Goal: Task Accomplishment & Management: Complete application form

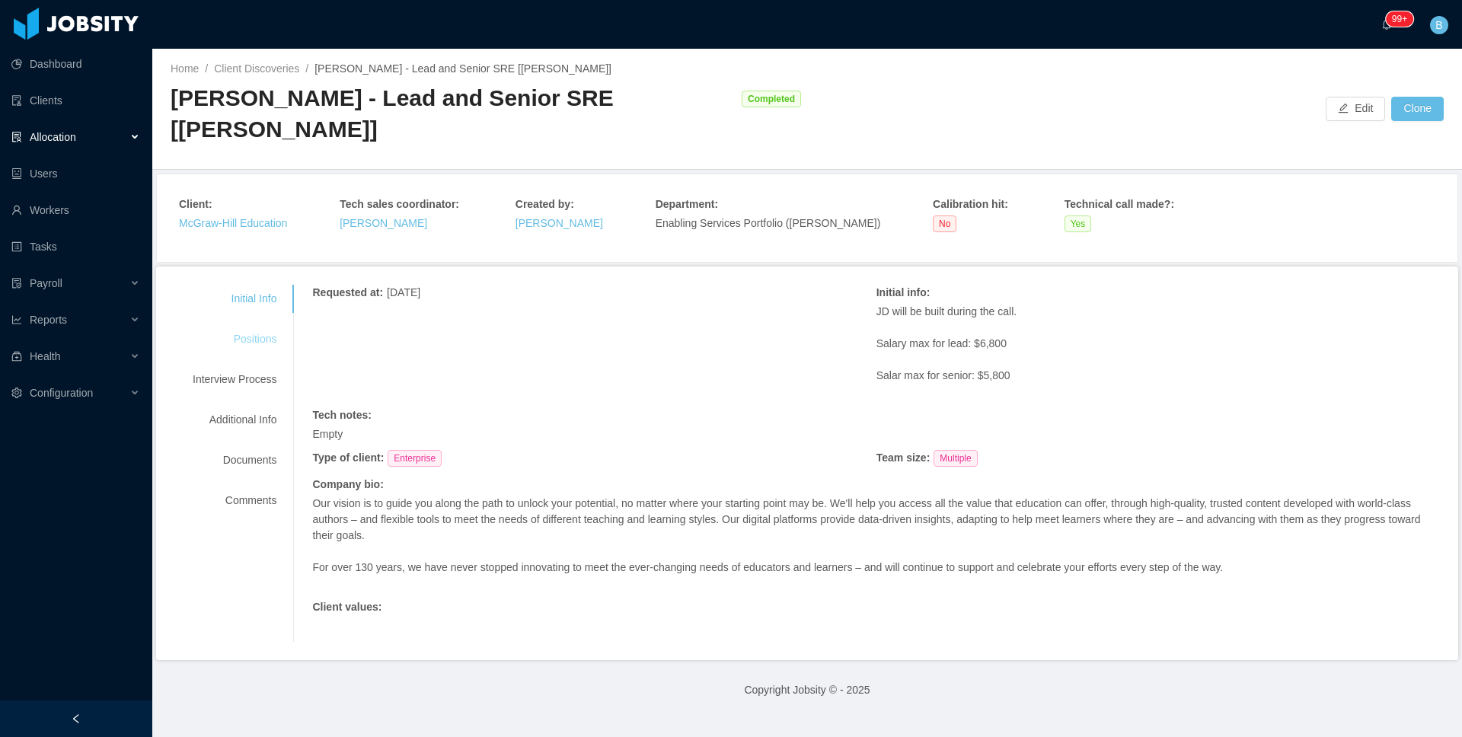
click at [242, 325] on div "Positions" at bounding box center [234, 339] width 120 height 28
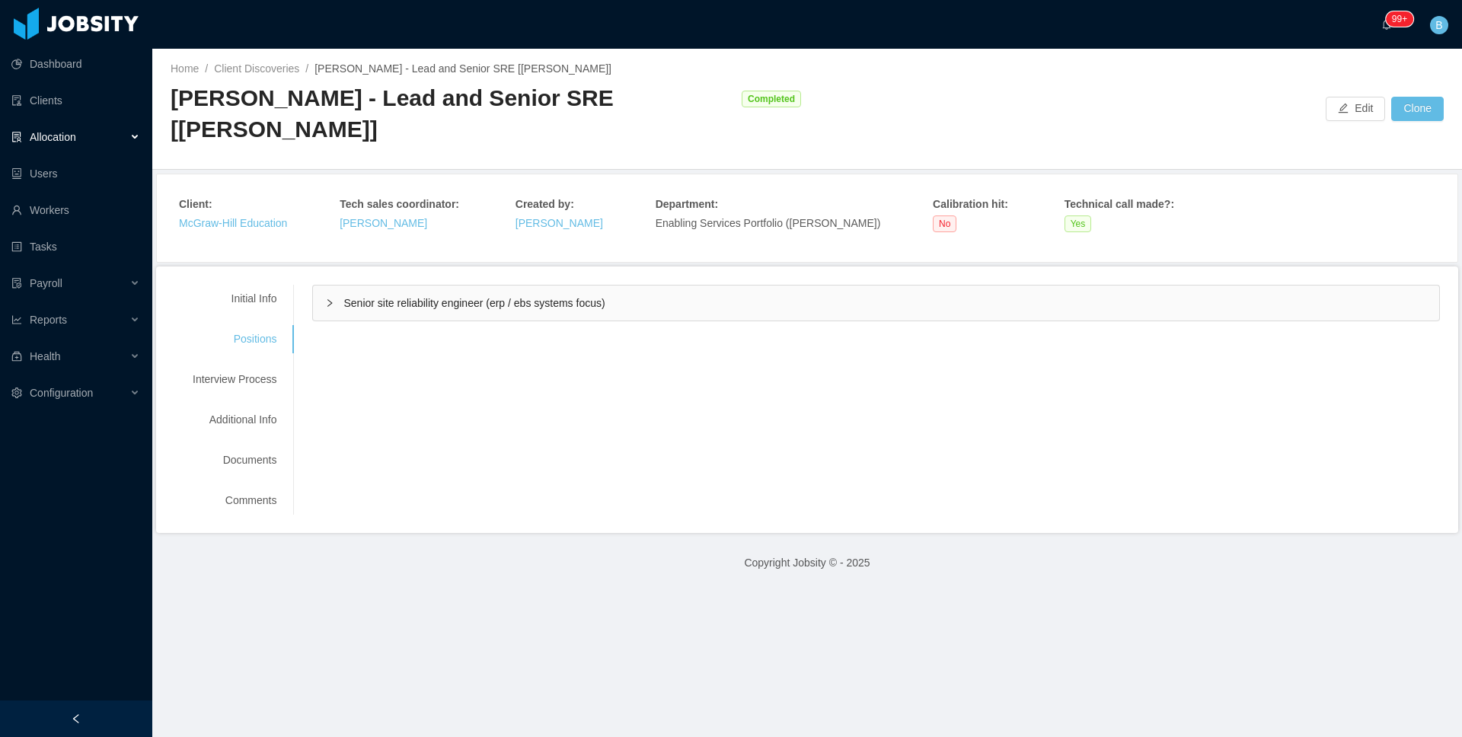
click at [432, 297] on span "Senior site reliability engineer (erp / ebs systems focus)" at bounding box center [473, 303] width 261 height 12
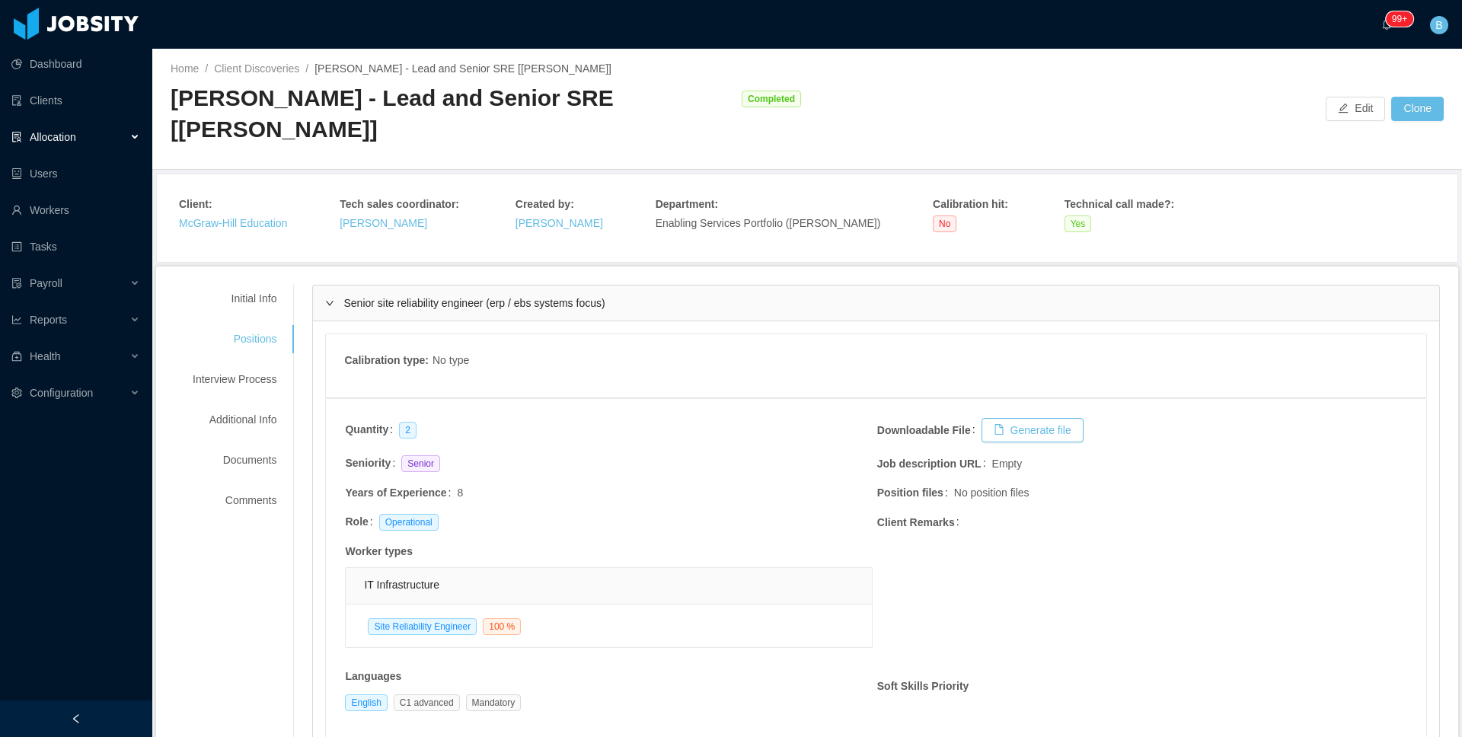
drag, startPoint x: 433, startPoint y: 273, endPoint x: 297, endPoint y: 273, distance: 136.3
click at [430, 297] on span "Senior site reliability engineer (erp / ebs systems focus)" at bounding box center [473, 303] width 261 height 12
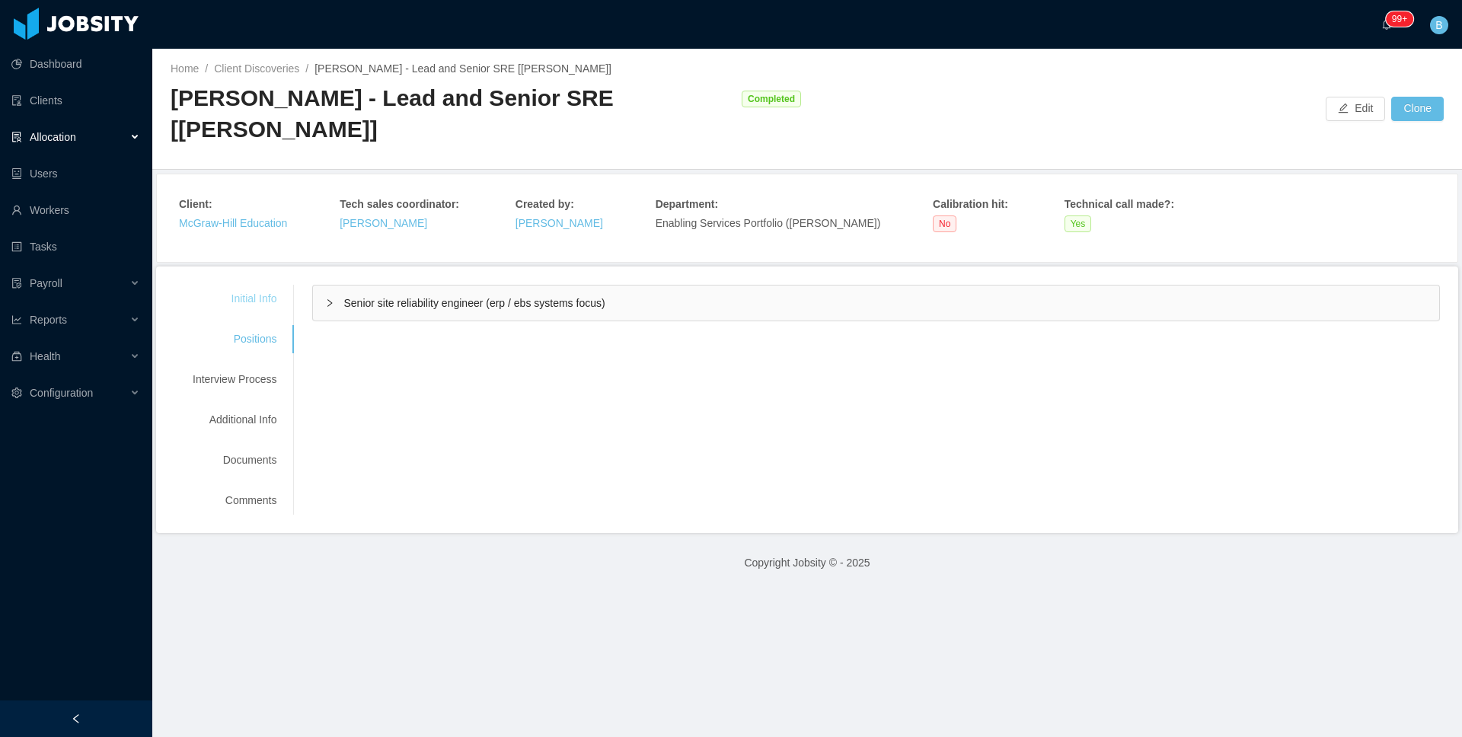
drag, startPoint x: 260, startPoint y: 272, endPoint x: 275, endPoint y: 271, distance: 15.2
click at [260, 285] on div "Initial Info" at bounding box center [234, 299] width 120 height 28
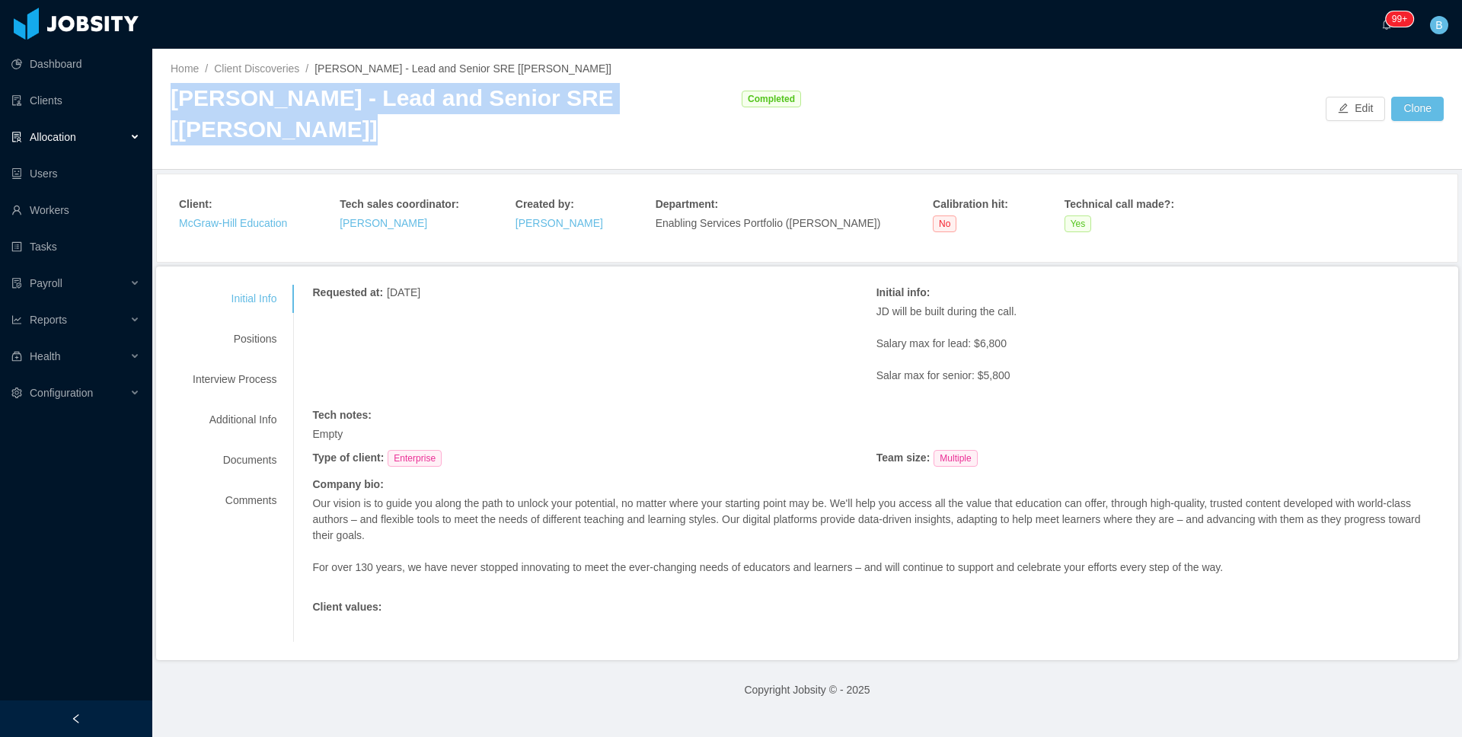
drag, startPoint x: 673, startPoint y: 102, endPoint x: 160, endPoint y: 101, distance: 513.2
click at [160, 101] on div "Home / Client Discoveries / [PERSON_NAME] - Lead and Senior SRE [[PERSON_NAME]]…" at bounding box center [807, 109] width 1310 height 121
copy div "[PERSON_NAME] - Lead and Senior SRE [[PERSON_NAME]]"
drag, startPoint x: 216, startPoint y: 100, endPoint x: 101, endPoint y: 134, distance: 120.7
click at [50, 136] on section "Dashboard Clients Allocation Users Workers Tasks Payroll Reports Health Configu…" at bounding box center [731, 368] width 1462 height 737
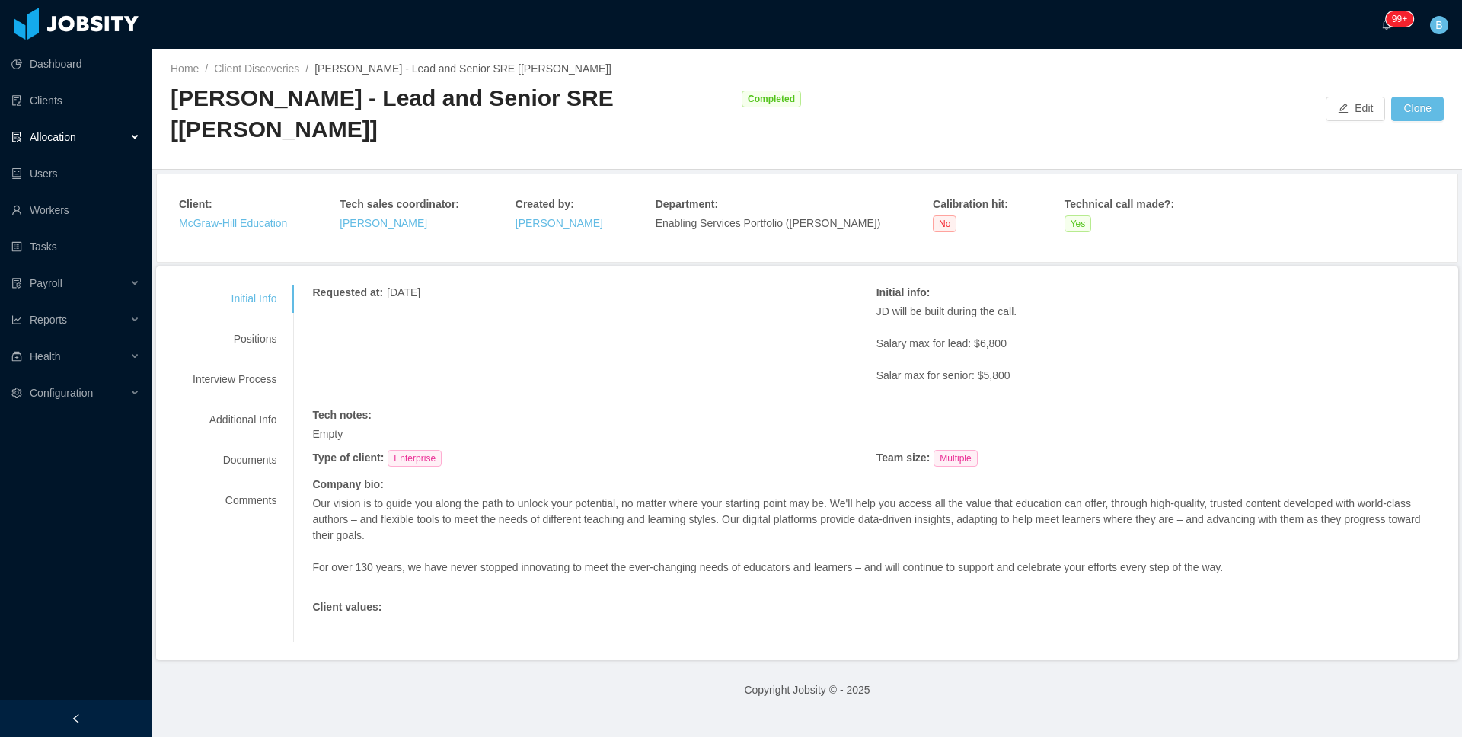
click at [86, 134] on div "Allocation" at bounding box center [76, 137] width 152 height 30
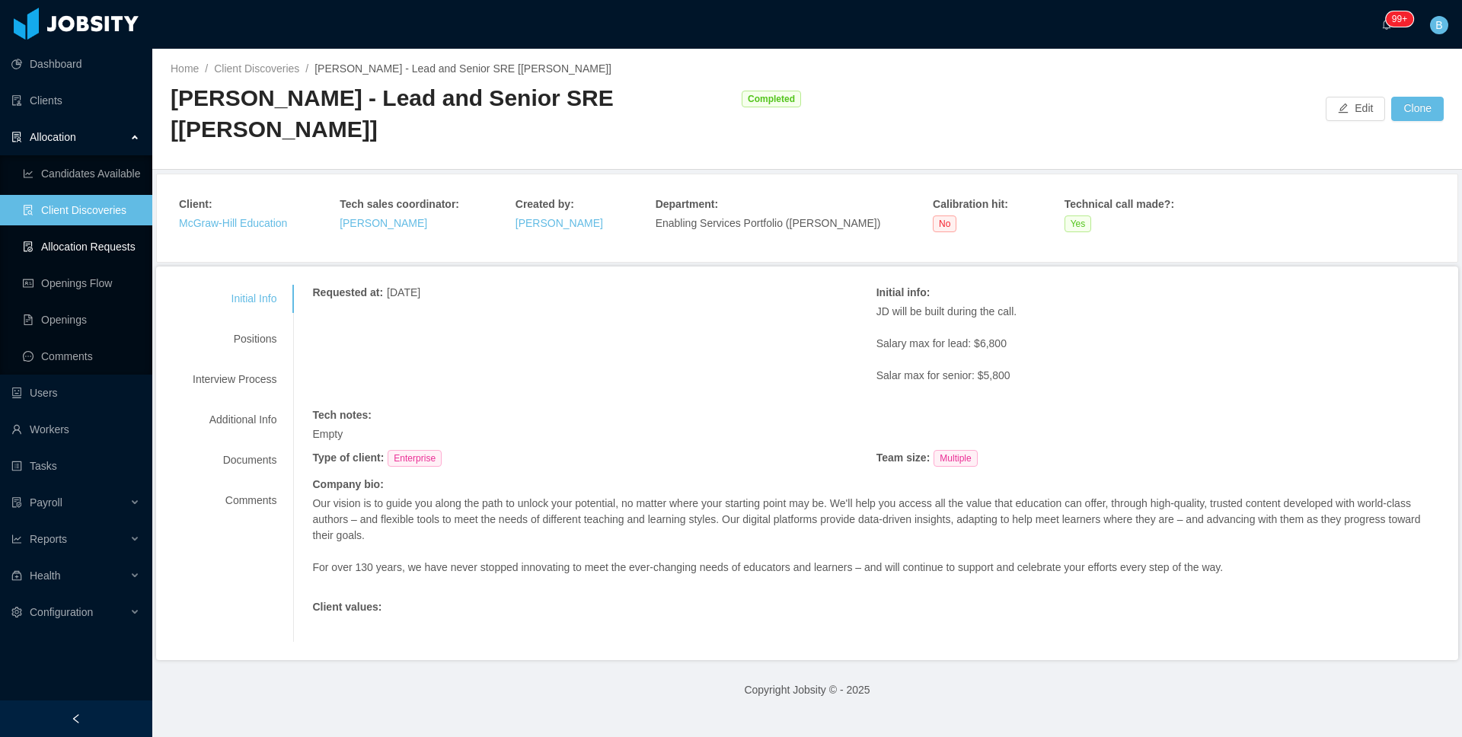
click at [83, 252] on link "Allocation Requests" at bounding box center [81, 246] width 117 height 30
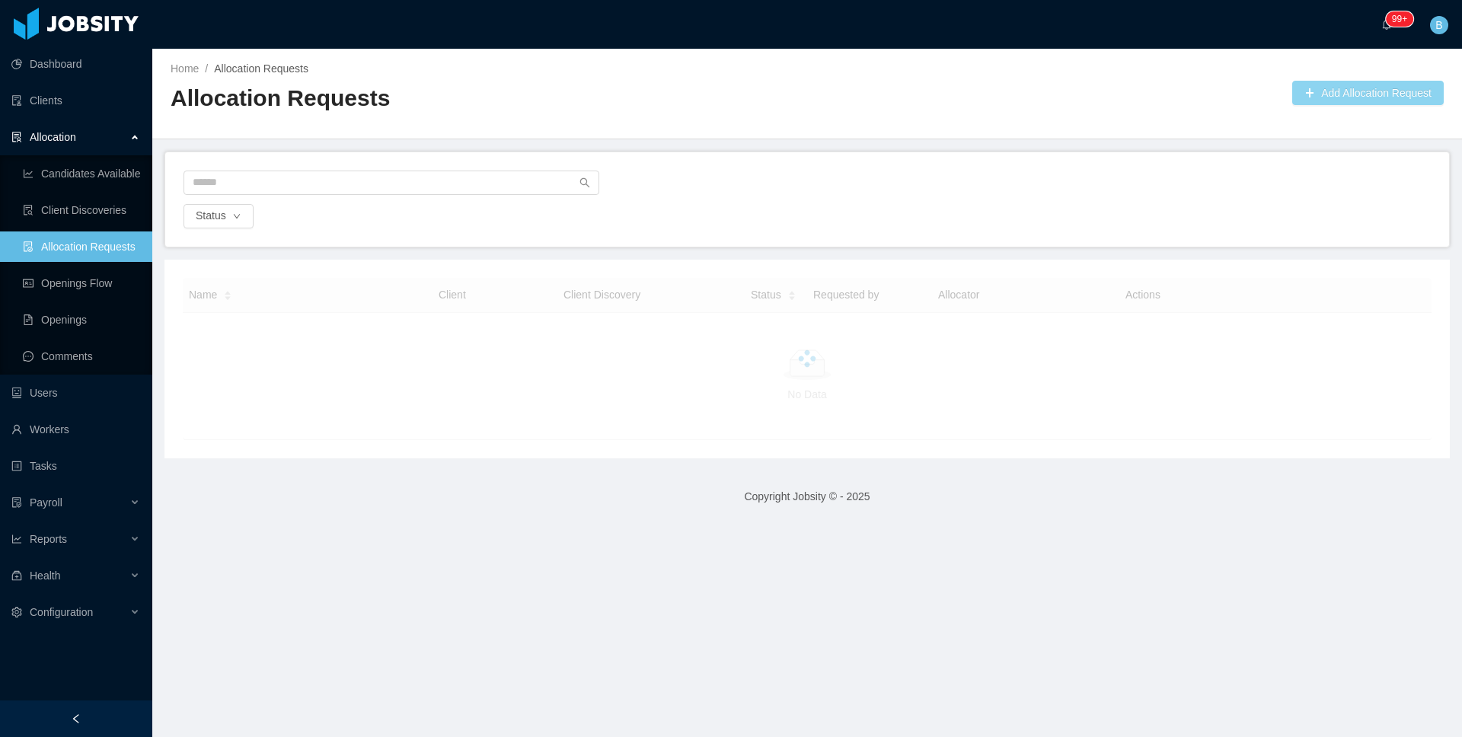
click at [1384, 91] on button "Add Allocation Request" at bounding box center [1368, 93] width 152 height 24
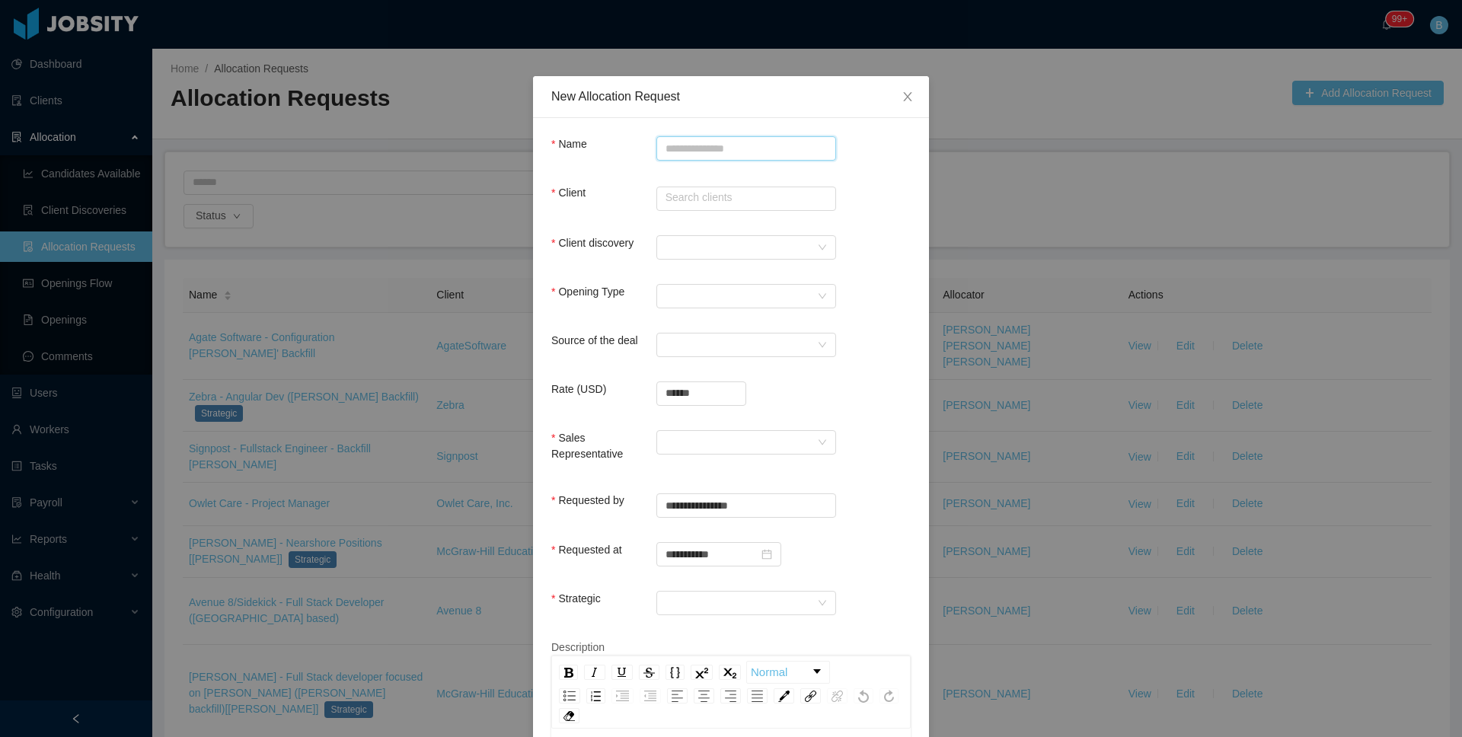
paste input "**********"
type input "**********"
click at [700, 188] on input "text" at bounding box center [746, 199] width 180 height 24
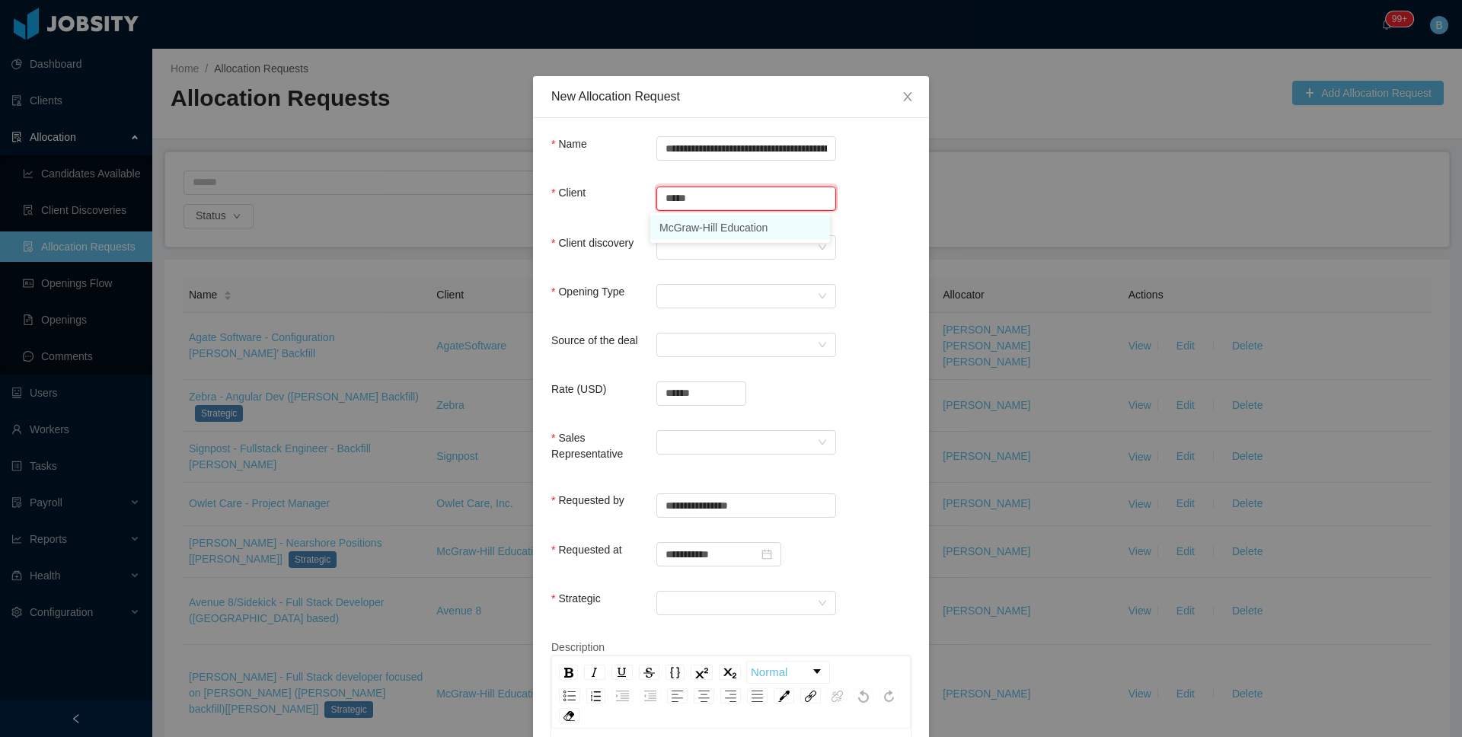
click at [687, 229] on li "McGraw-Hill Education" at bounding box center [740, 227] width 180 height 24
type input "**********"
click at [682, 244] on div at bounding box center [741, 247] width 152 height 23
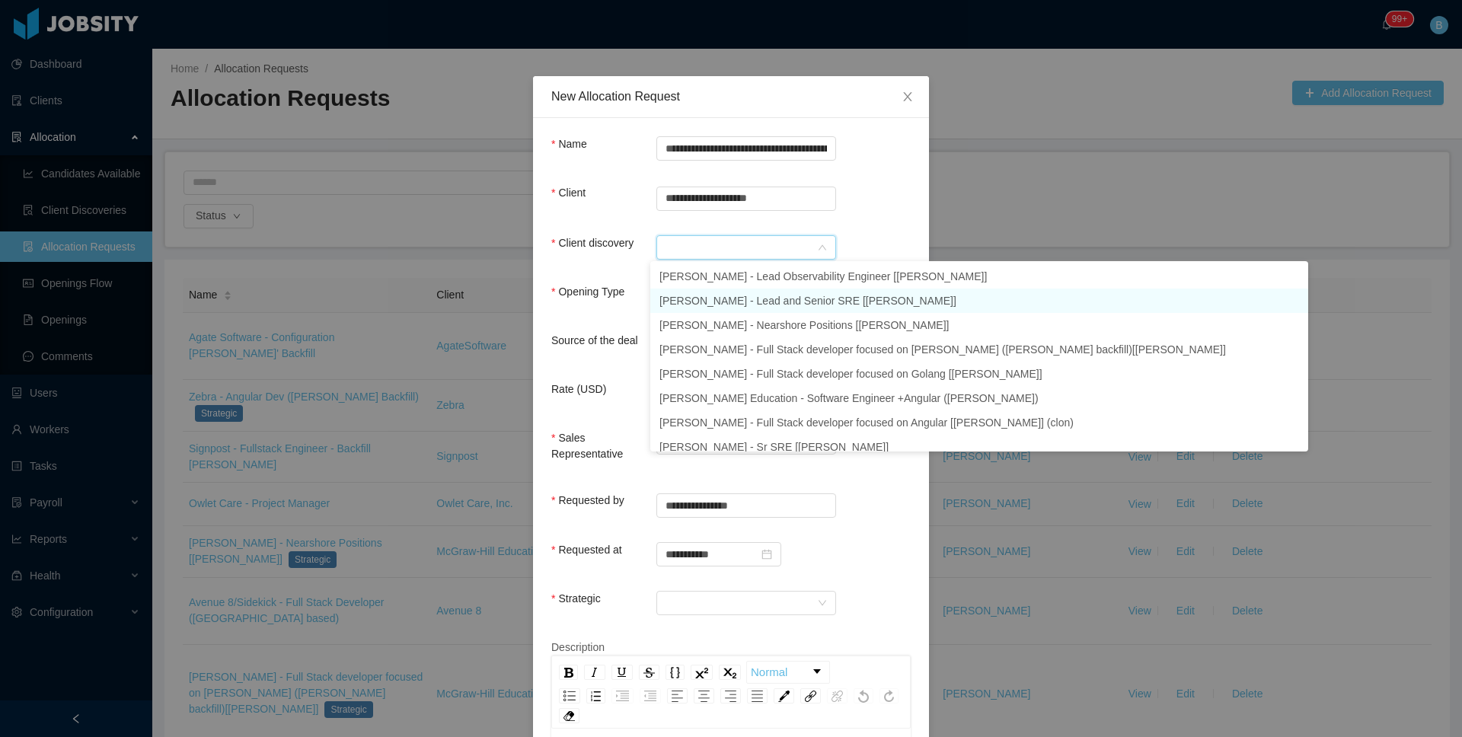
click at [704, 305] on li "[PERSON_NAME] - Lead and Senior SRE [[PERSON_NAME]]" at bounding box center [979, 301] width 658 height 24
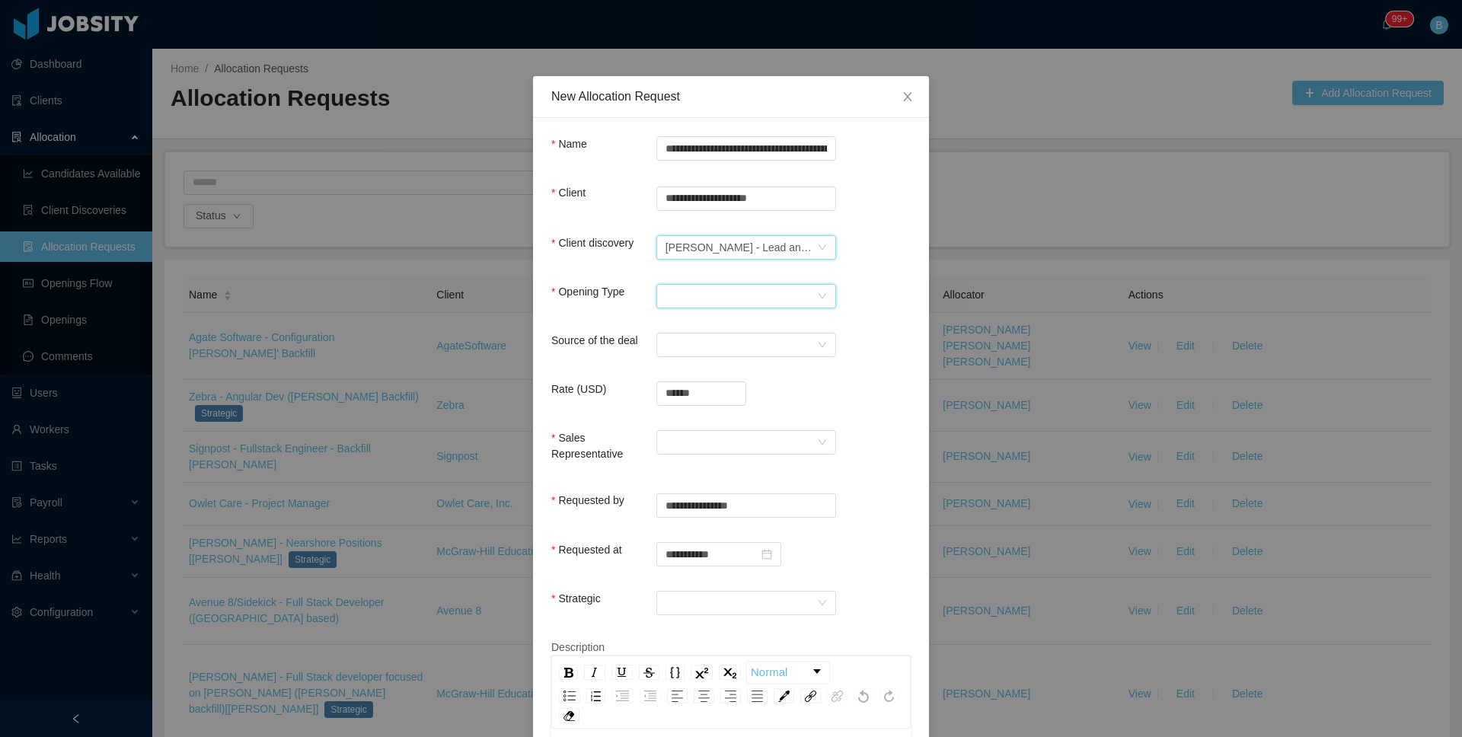
click at [678, 289] on div "Select Opening Type" at bounding box center [741, 296] width 152 height 23
click at [681, 354] on li "Upsale" at bounding box center [740, 349] width 180 height 24
click at [677, 346] on div "Select a Source" at bounding box center [741, 344] width 152 height 23
click at [697, 371] on li "CSM" at bounding box center [740, 374] width 180 height 24
click at [706, 397] on input "******" at bounding box center [701, 393] width 88 height 23
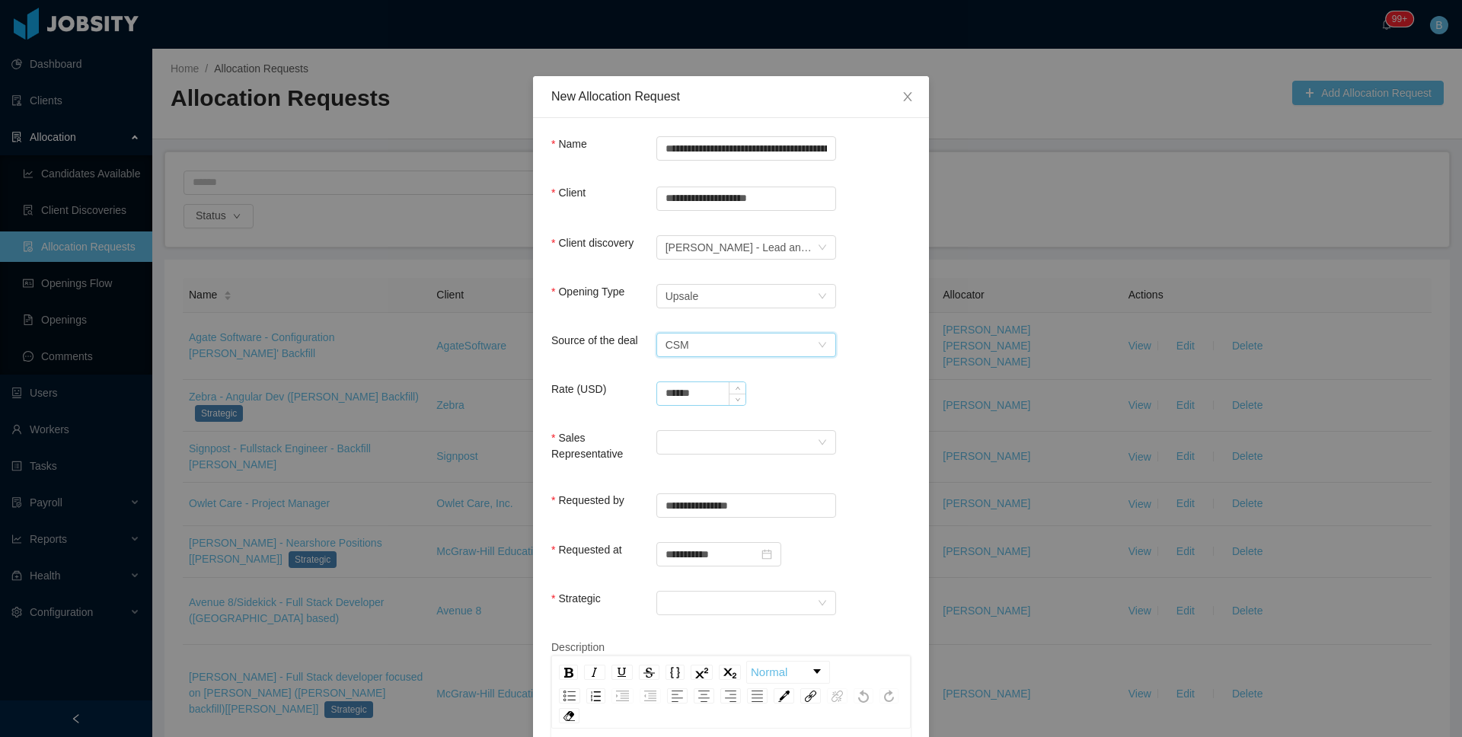
click at [706, 397] on input "******" at bounding box center [701, 393] width 88 height 23
type input "**********"
click at [720, 448] on div at bounding box center [741, 442] width 152 height 23
click at [719, 471] on li "[PERSON_NAME]" at bounding box center [740, 471] width 180 height 24
click at [700, 601] on div at bounding box center [741, 603] width 152 height 23
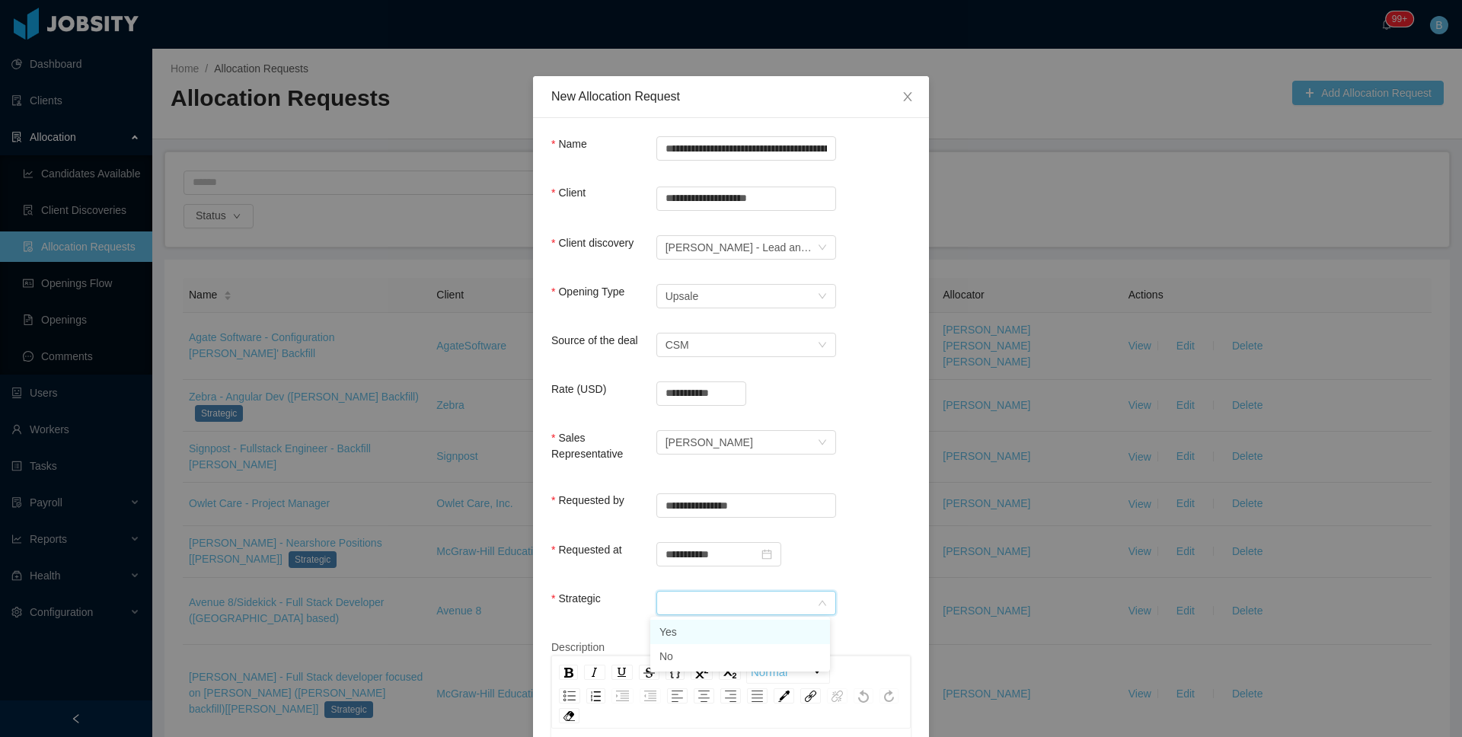
click at [678, 630] on li "Yes" at bounding box center [740, 632] width 180 height 24
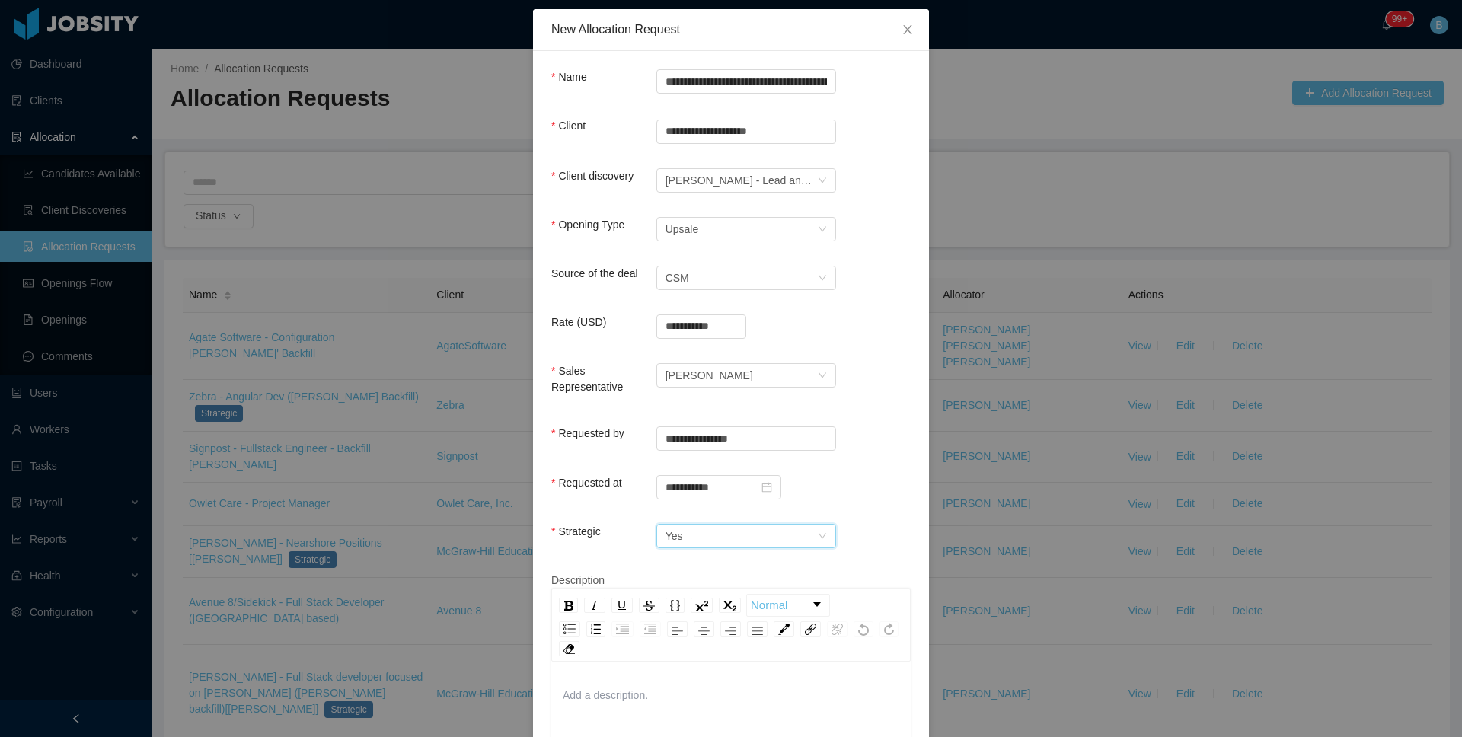
scroll to position [162, 0]
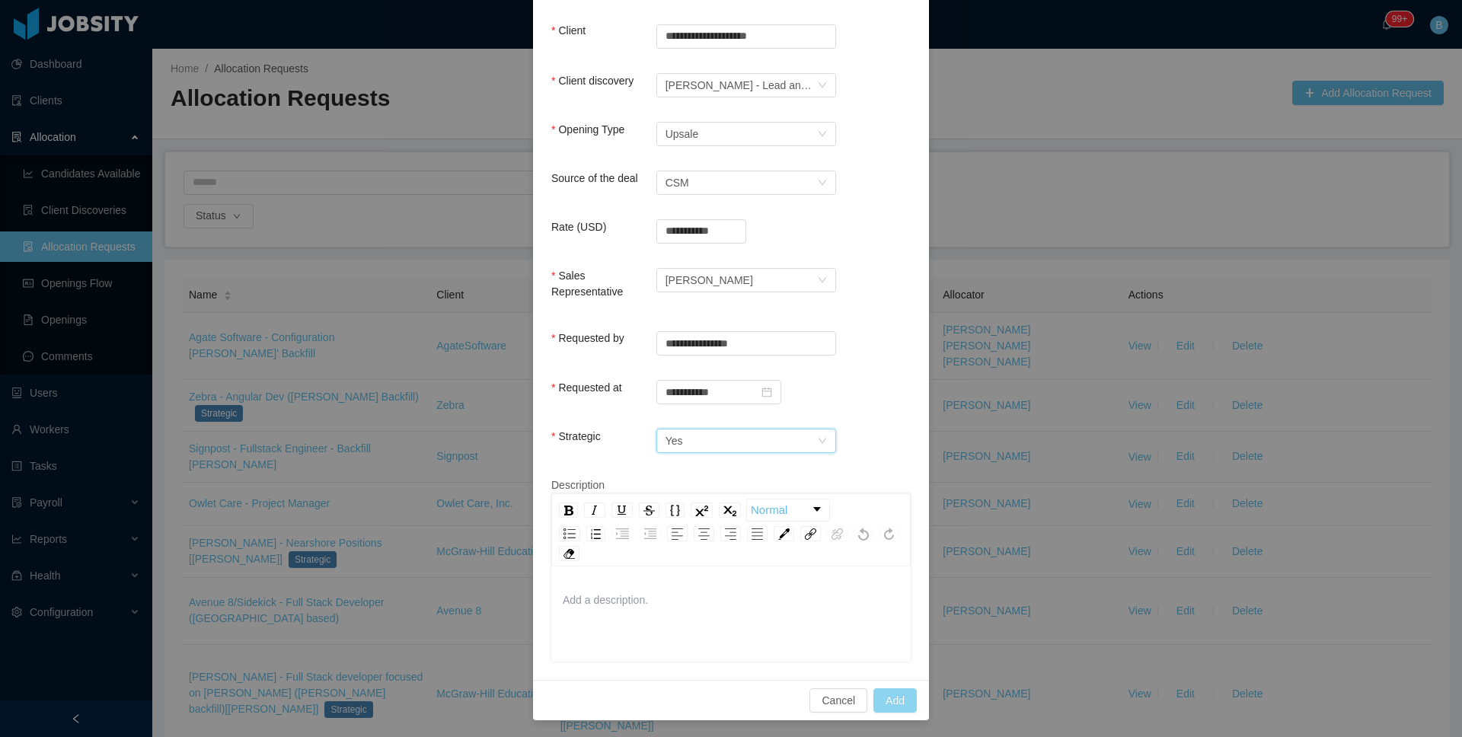
click at [892, 688] on button "Add" at bounding box center [894, 700] width 43 height 24
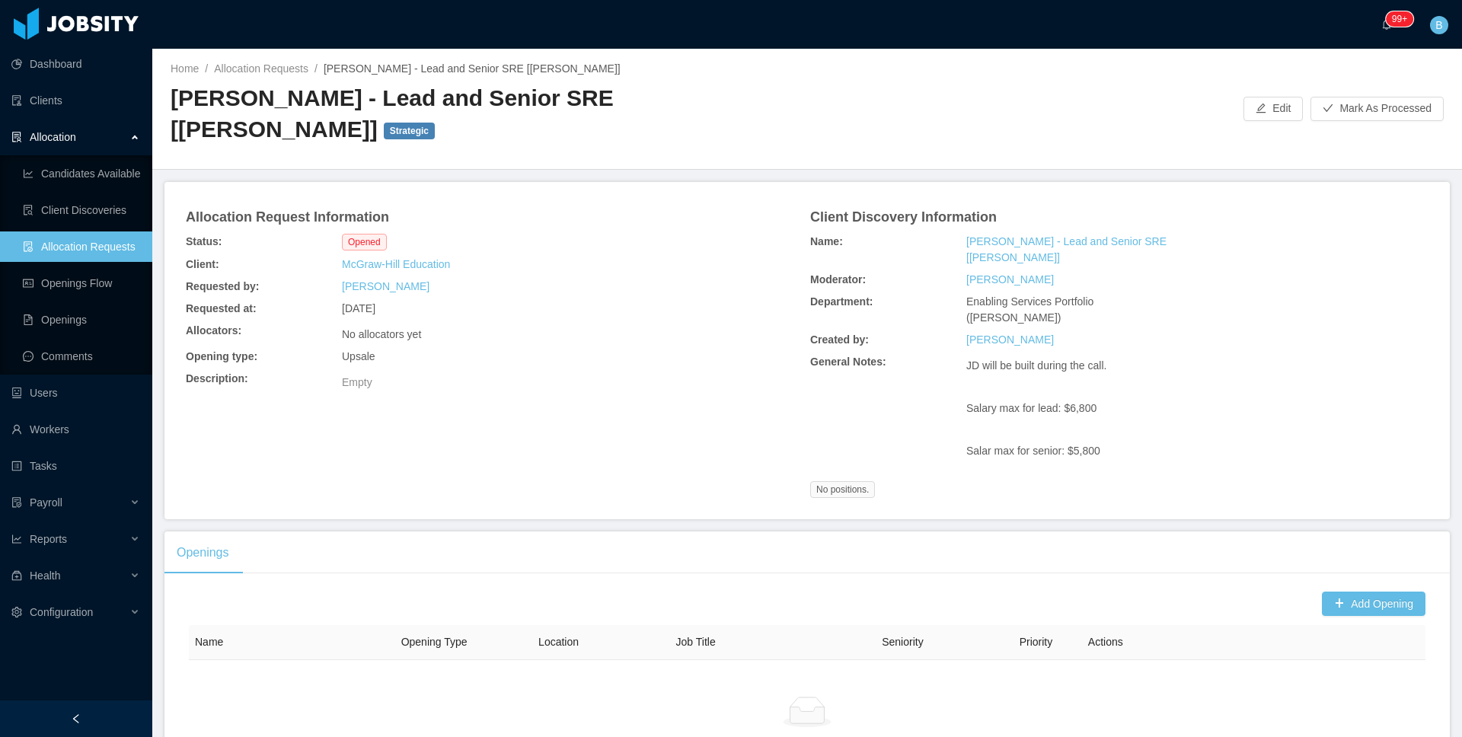
click at [1099, 58] on div "Home / Allocation Requests / [PERSON_NAME] - Lead and Senior SRE [[PERSON_NAME]…" at bounding box center [807, 109] width 1310 height 121
